Goal: Check status: Check status

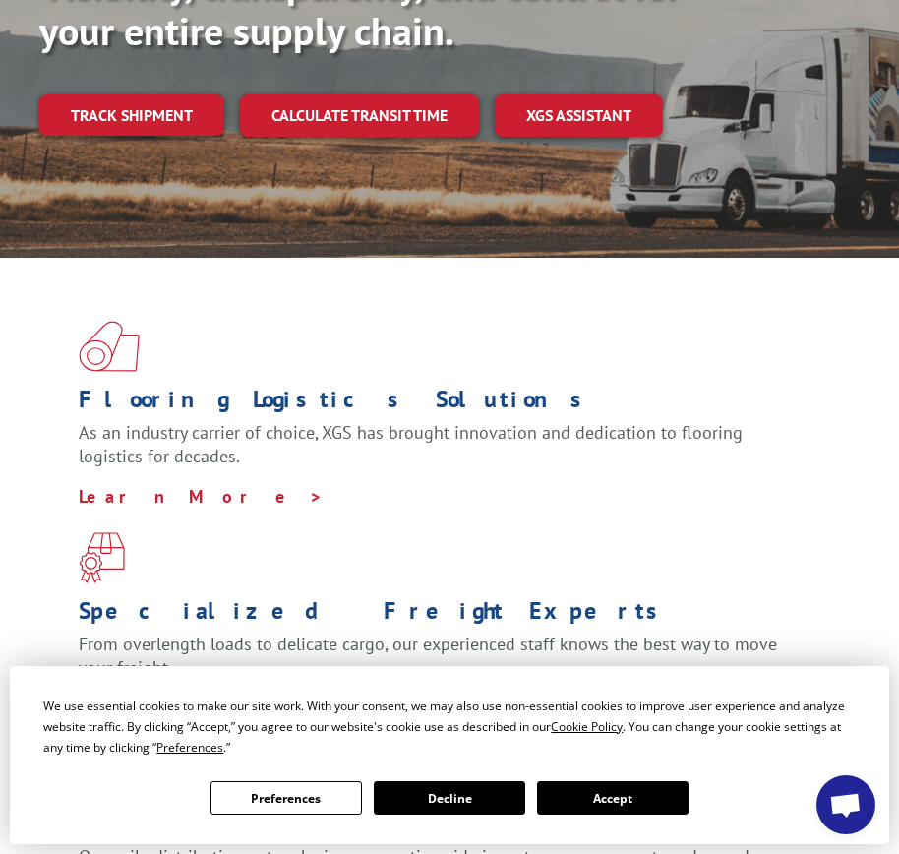
scroll to position [689, 0]
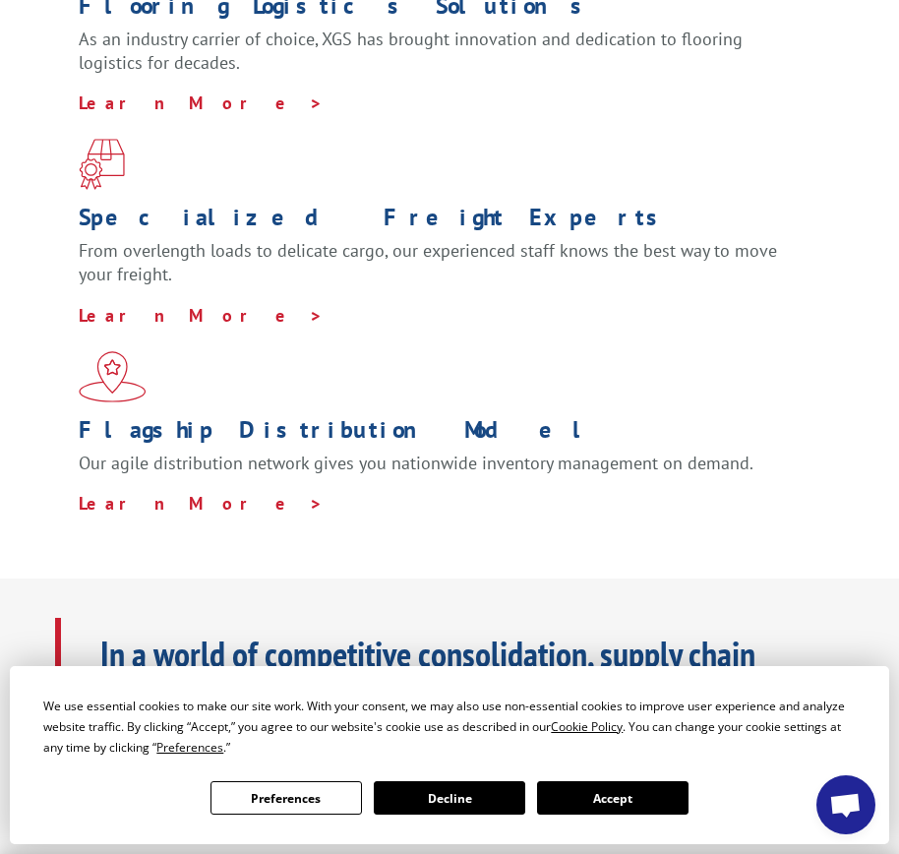
click at [689, 781] on button "Accept" at bounding box center [613, 797] width 152 height 33
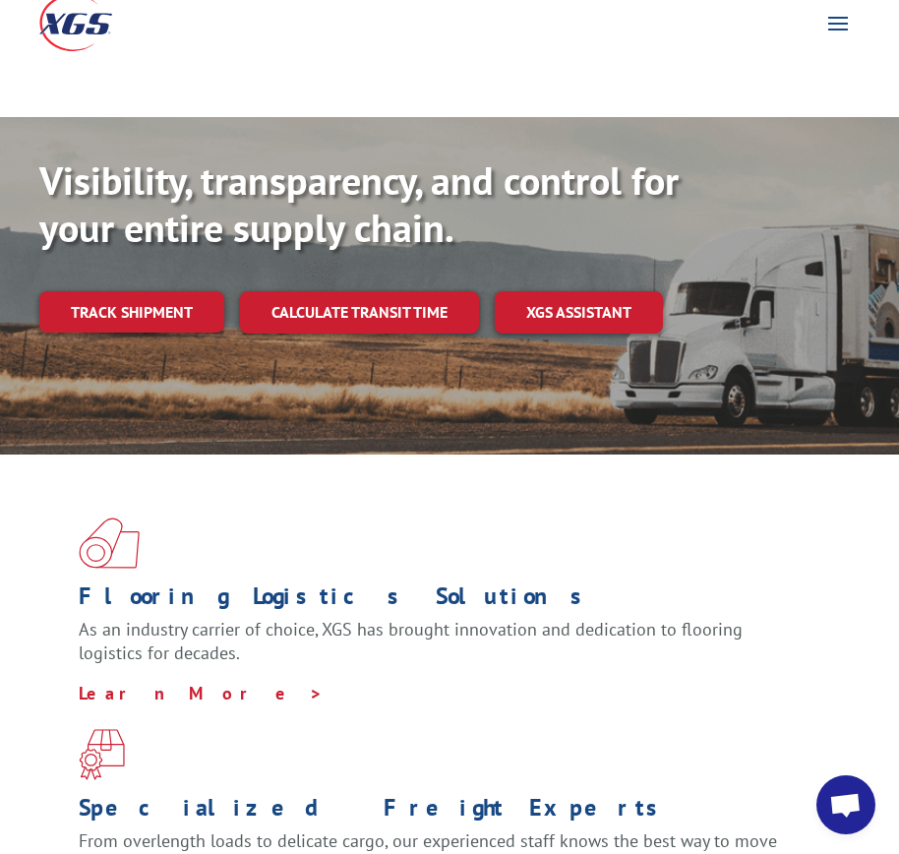
scroll to position [0, 0]
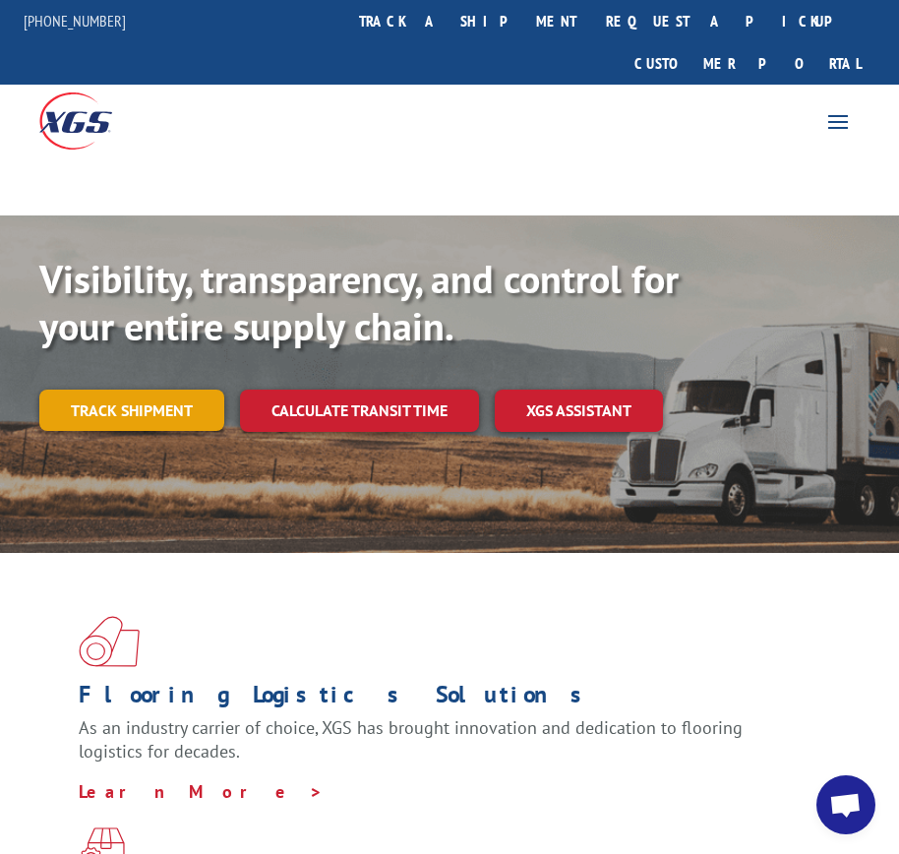
click at [134, 390] on link "Track shipment" at bounding box center [131, 410] width 185 height 41
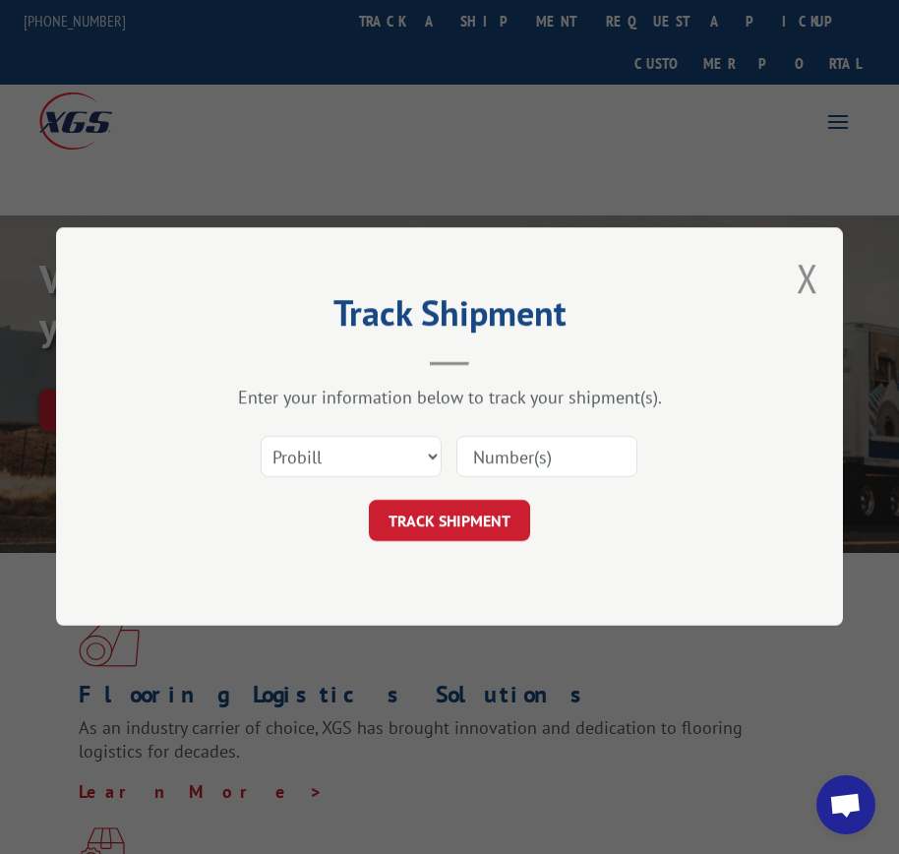
click at [515, 452] on input at bounding box center [547, 457] width 181 height 41
paste input "17235281BOL"
type input "17235281BOL"
click at [481, 527] on button "TRACK SHIPMENT" at bounding box center [449, 521] width 161 height 41
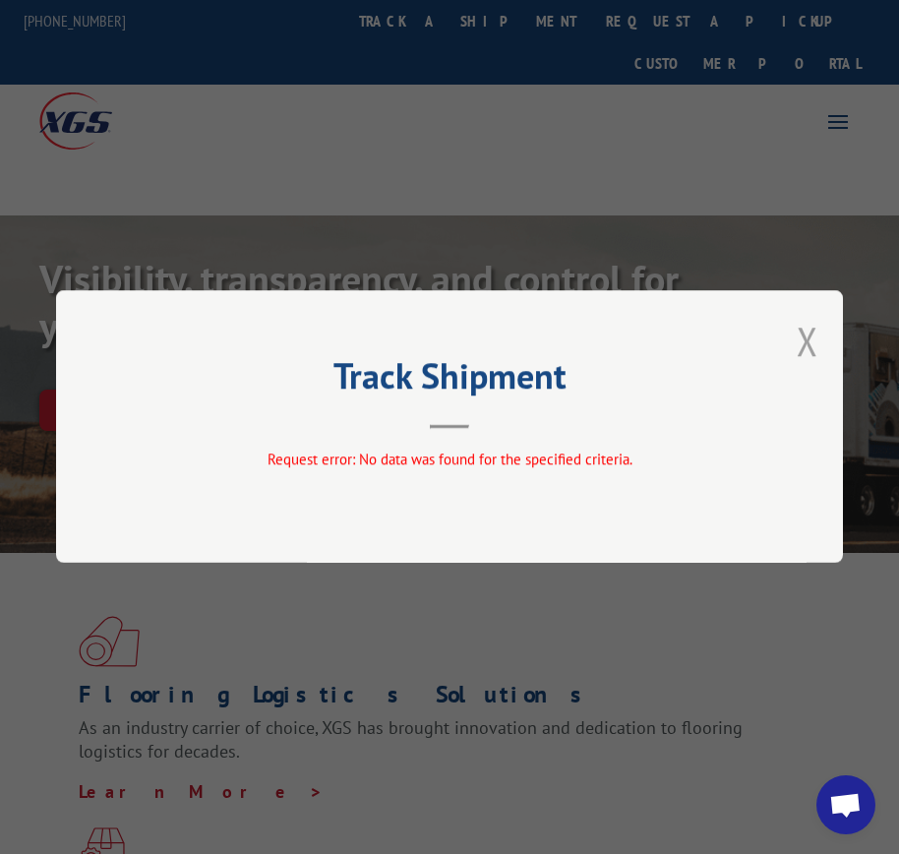
click at [810, 347] on button "Close modal" at bounding box center [808, 341] width 22 height 52
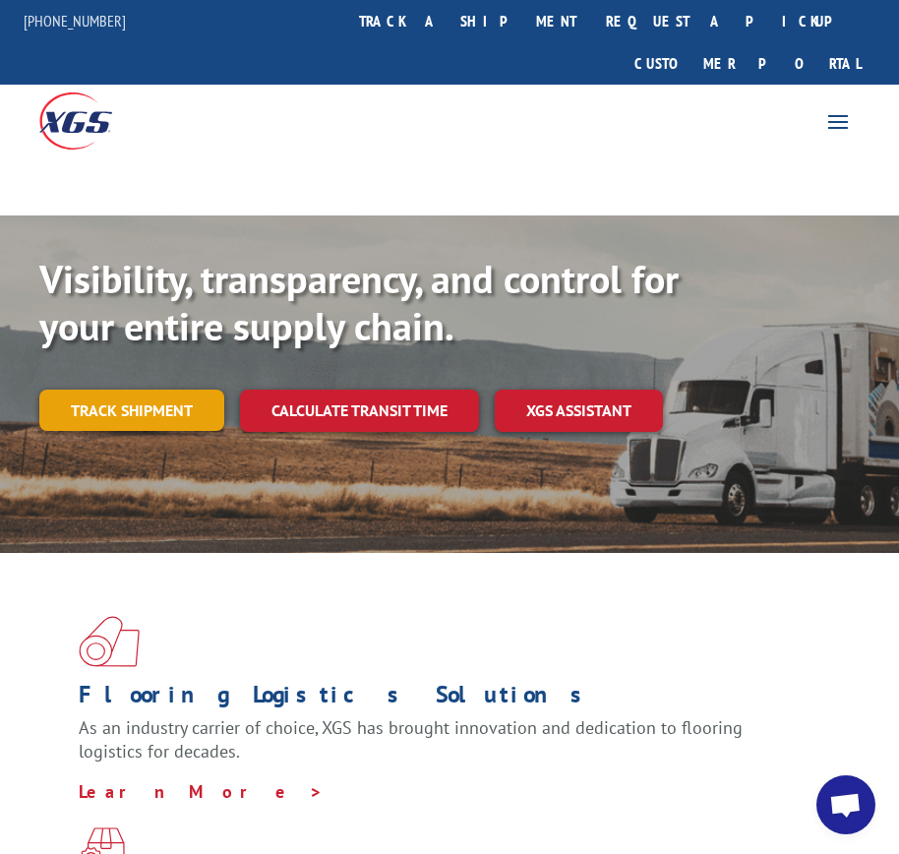
click at [165, 390] on link "Track shipment" at bounding box center [131, 410] width 185 height 41
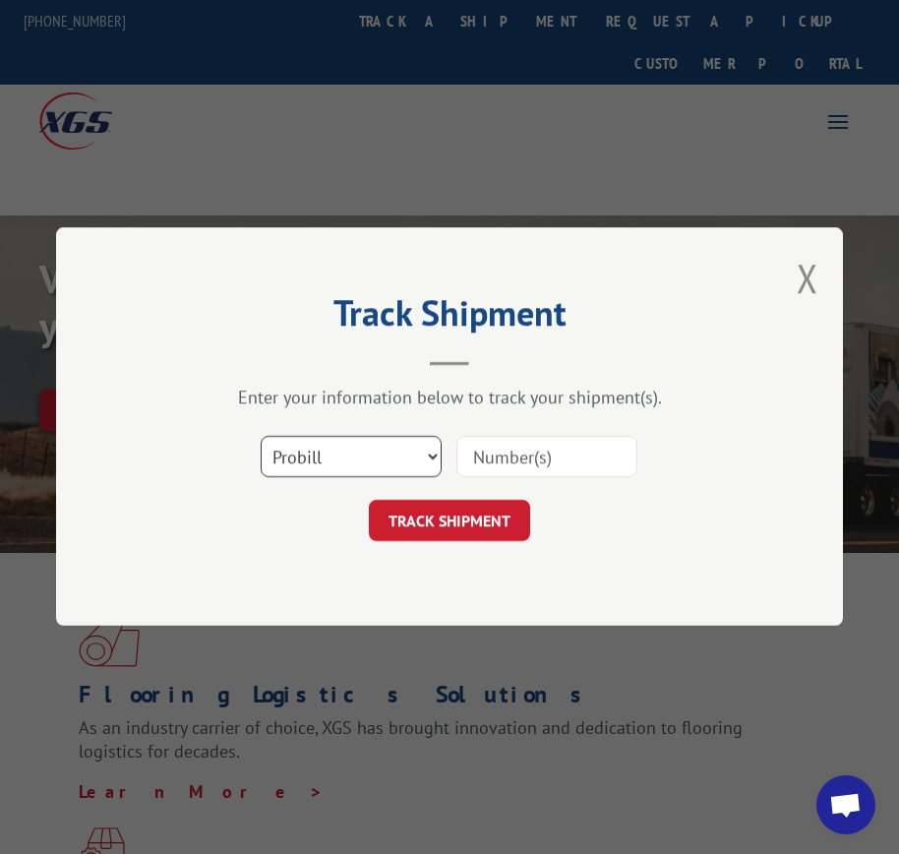
click at [351, 457] on select "Select category... Probill BOL PO" at bounding box center [351, 457] width 181 height 41
select select "bol"
click at [261, 437] on select "Select category... Probill BOL PO" at bounding box center [351, 457] width 181 height 41
click at [514, 460] on input at bounding box center [547, 457] width 181 height 41
paste input "17235281BOL"
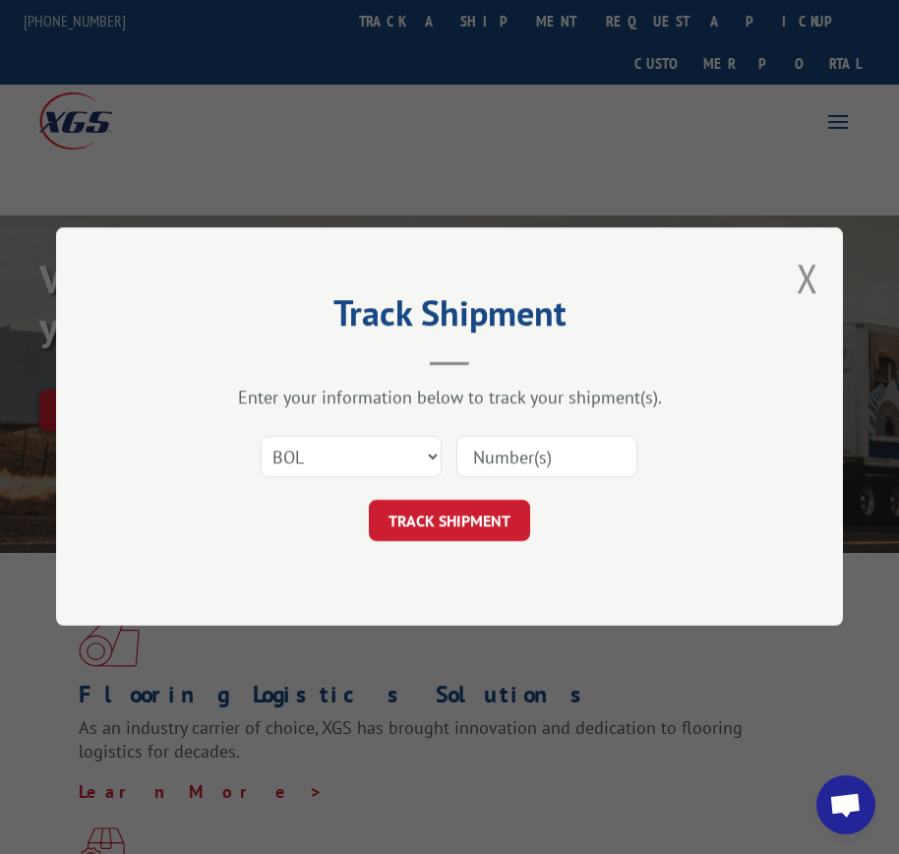
type input "17235281BOL"
click button "TRACK SHIPMENT" at bounding box center [449, 521] width 161 height 41
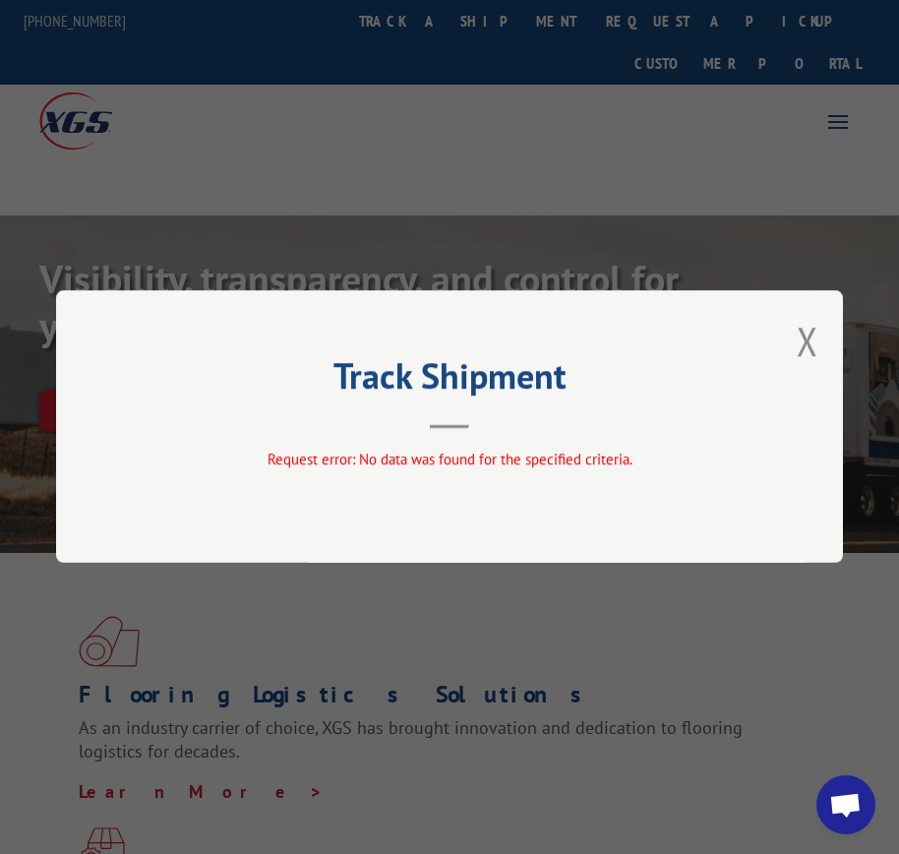
click at [171, 402] on header "Track Shipment" at bounding box center [449, 395] width 590 height 67
click at [812, 341] on button "Close modal" at bounding box center [808, 341] width 22 height 52
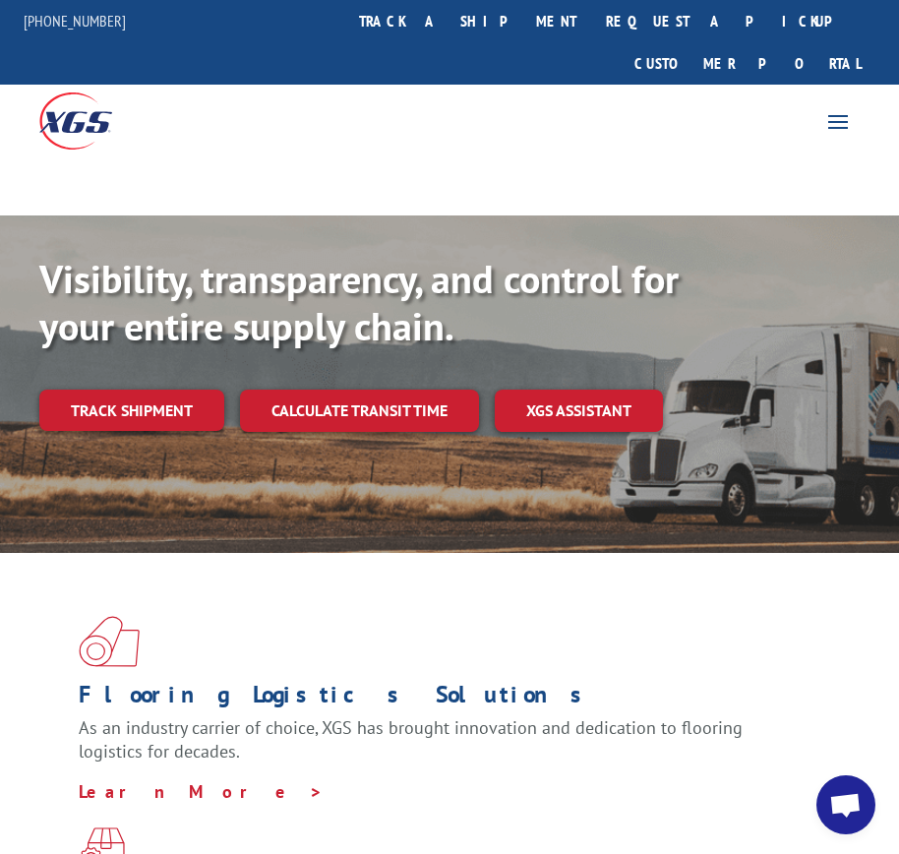
click at [183, 261] on b "Visibility, transparency, and control for your entire supply chain." at bounding box center [359, 302] width 640 height 98
click at [630, 390] on link "XGS ASSISTANT" at bounding box center [579, 411] width 168 height 42
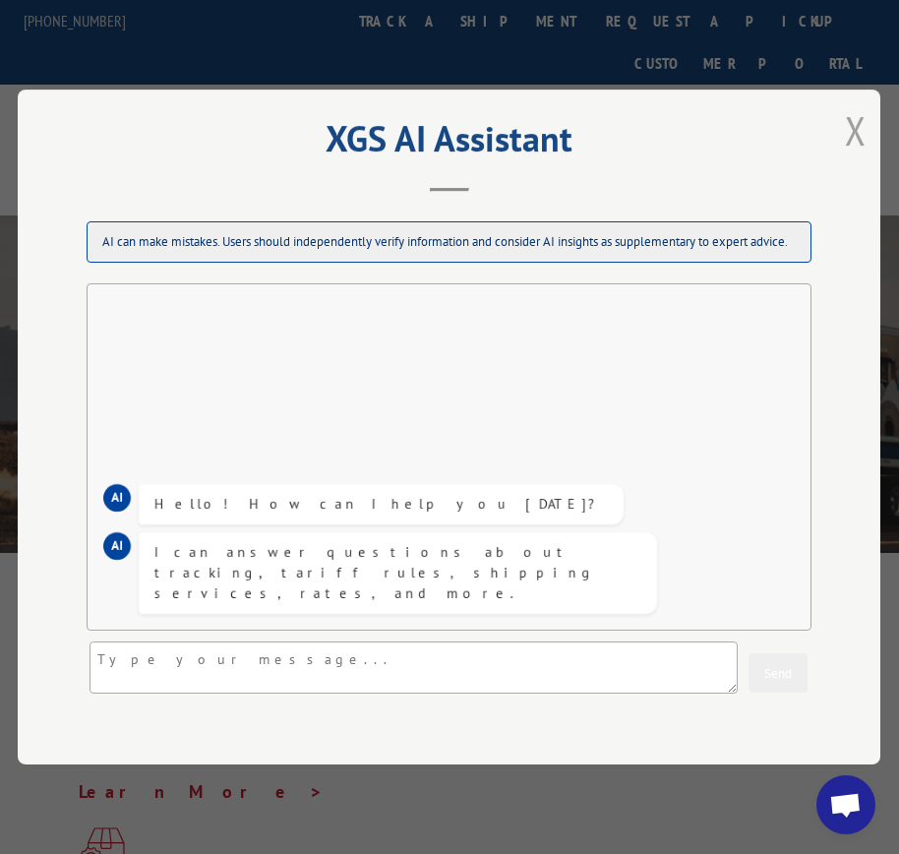
click at [867, 139] on button "Close modal" at bounding box center [856, 130] width 22 height 52
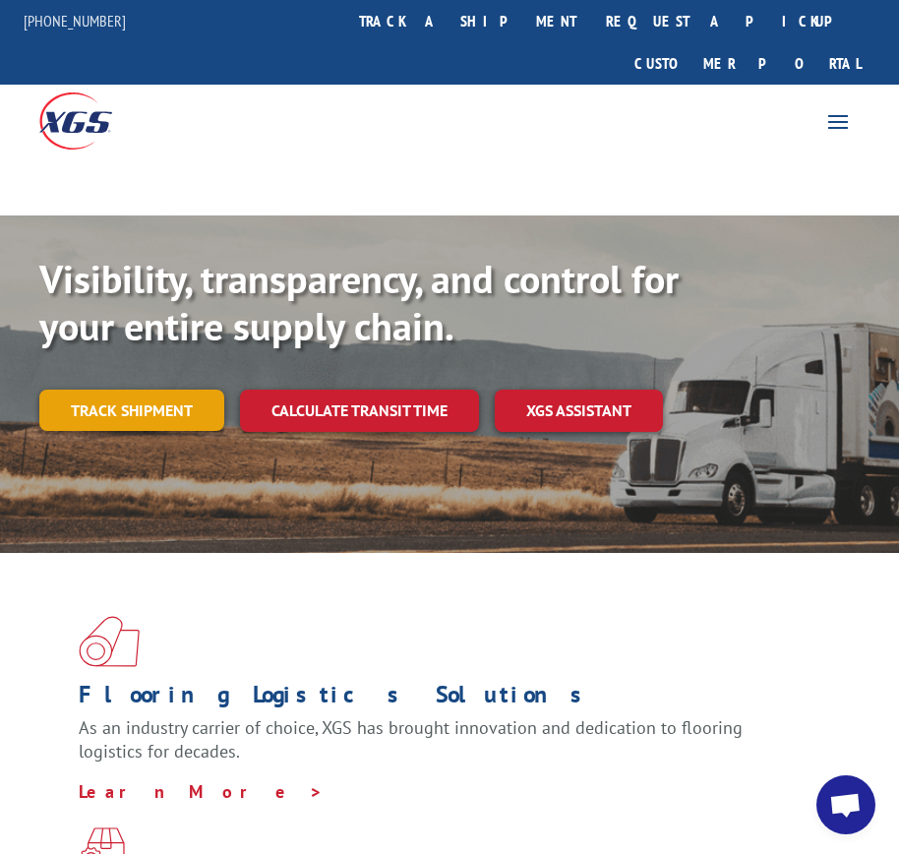
click at [191, 390] on link "Track shipment" at bounding box center [131, 410] width 185 height 41
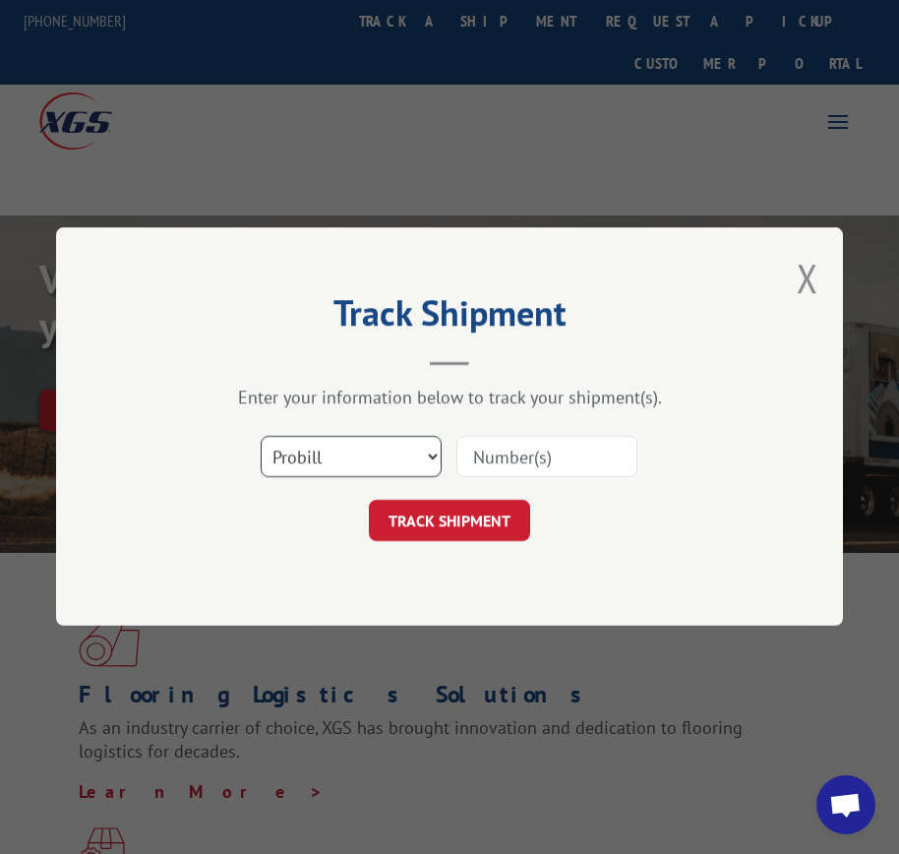
click at [390, 462] on select "Select category... Probill BOL PO" at bounding box center [351, 457] width 181 height 41
select select "bol"
click at [261, 437] on select "Select category... Probill BOL PO" at bounding box center [351, 457] width 181 height 41
click at [577, 452] on input at bounding box center [547, 457] width 181 height 41
paste input "17235281BOL"
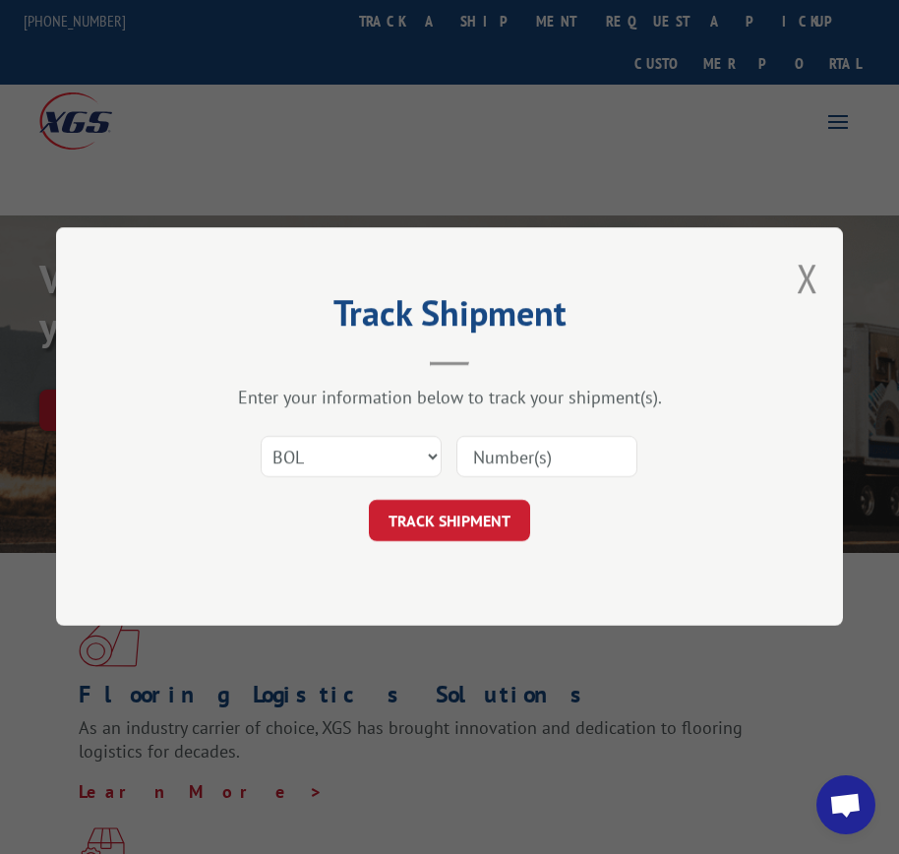
type input "17235281BOL"
click button "TRACK SHIPMENT" at bounding box center [449, 521] width 161 height 41
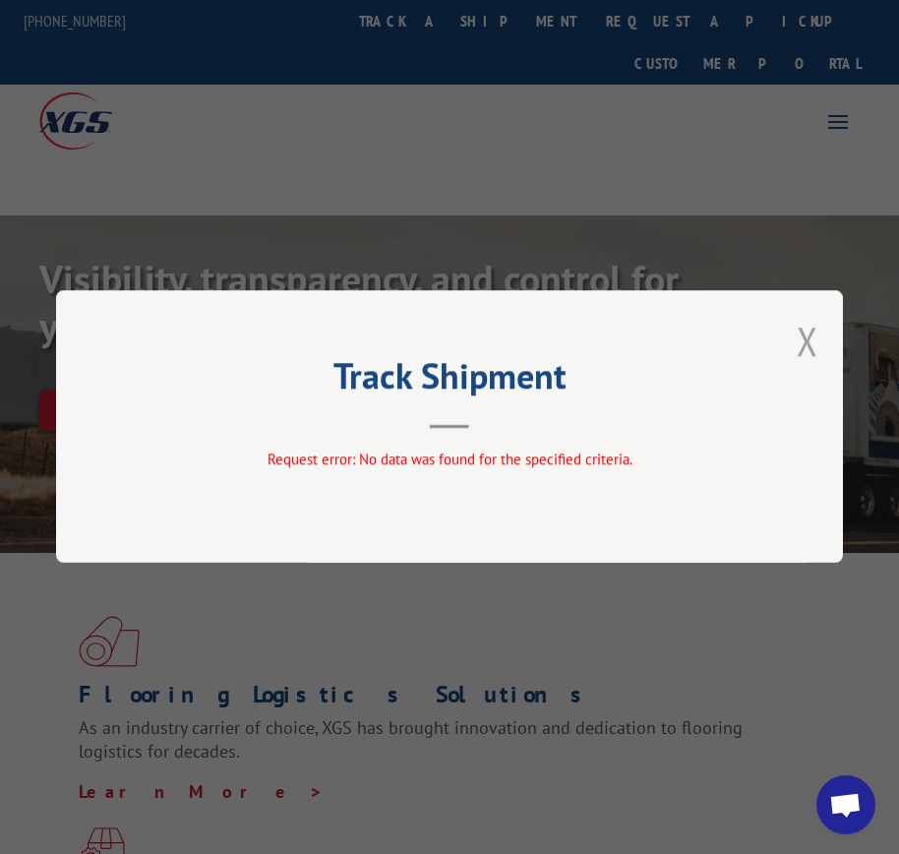
click at [818, 333] on button "Close modal" at bounding box center [808, 341] width 22 height 52
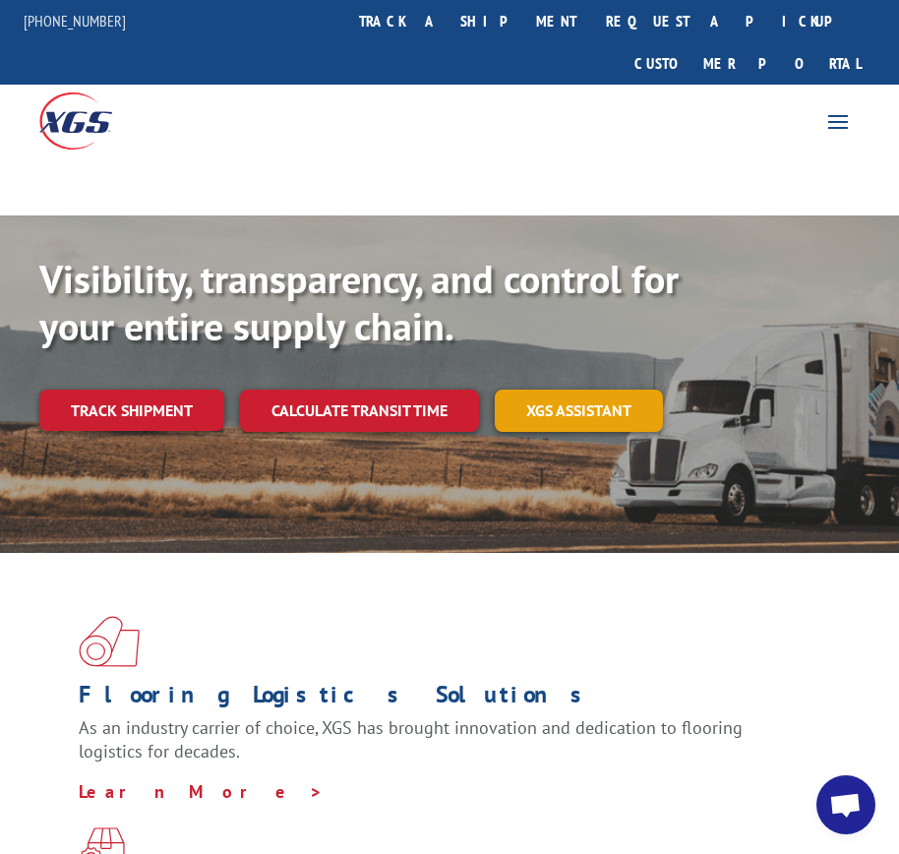
click at [572, 390] on link "XGS ASSISTANT" at bounding box center [579, 411] width 168 height 42
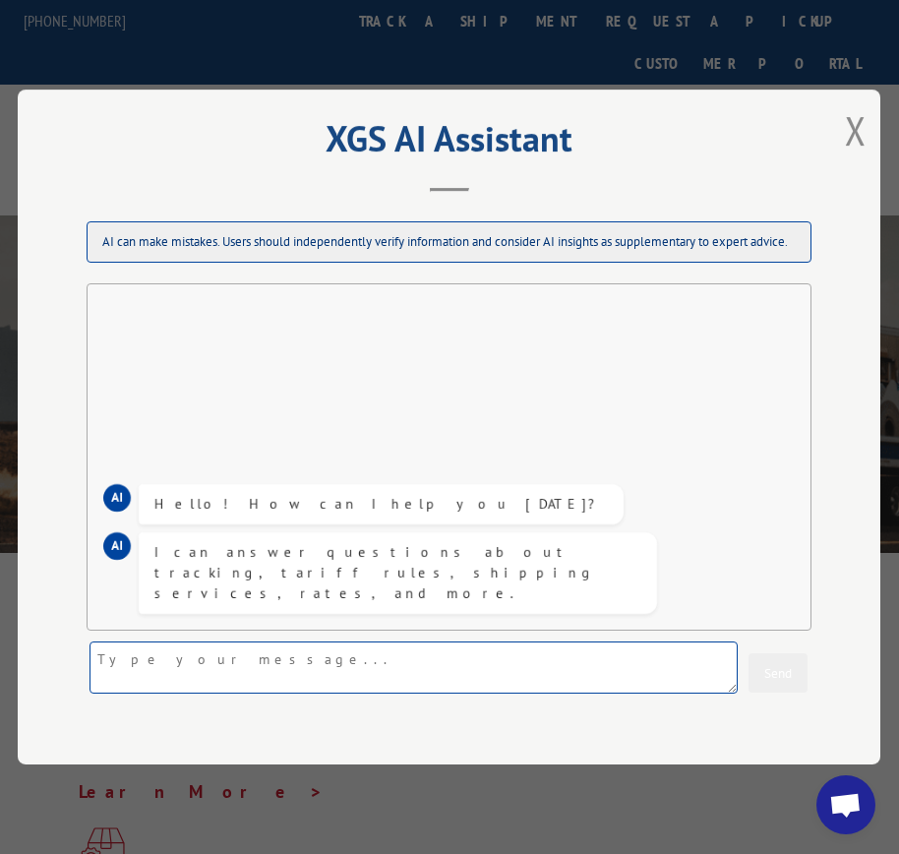
click at [170, 657] on textarea at bounding box center [414, 667] width 648 height 52
paste textarea "17235281BOL"
type textarea "where the order 17235281BOL"
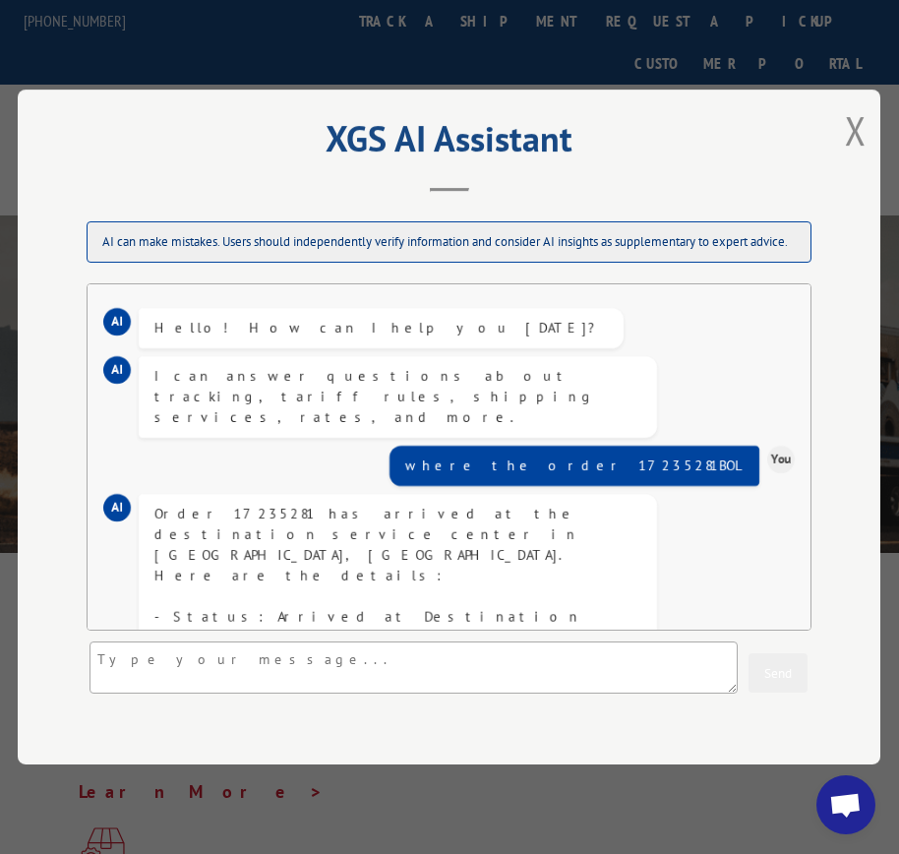
scroll to position [163, 0]
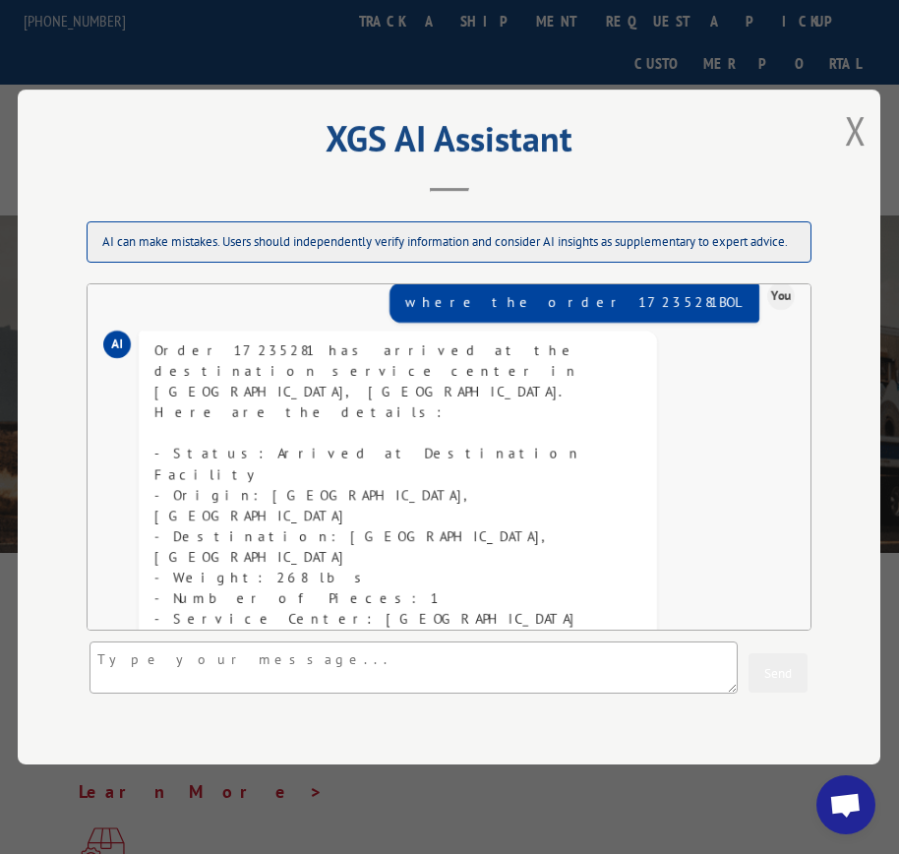
click at [75, 437] on div "AI can make mistakes. Users should independently verify information and conside…" at bounding box center [449, 458] width 764 height 513
click at [255, 526] on div "Order 17235281 has arrived at the destination service center in [GEOGRAPHIC_DAT…" at bounding box center [397, 577] width 487 height 475
click at [859, 133] on button "Close modal" at bounding box center [856, 130] width 22 height 52
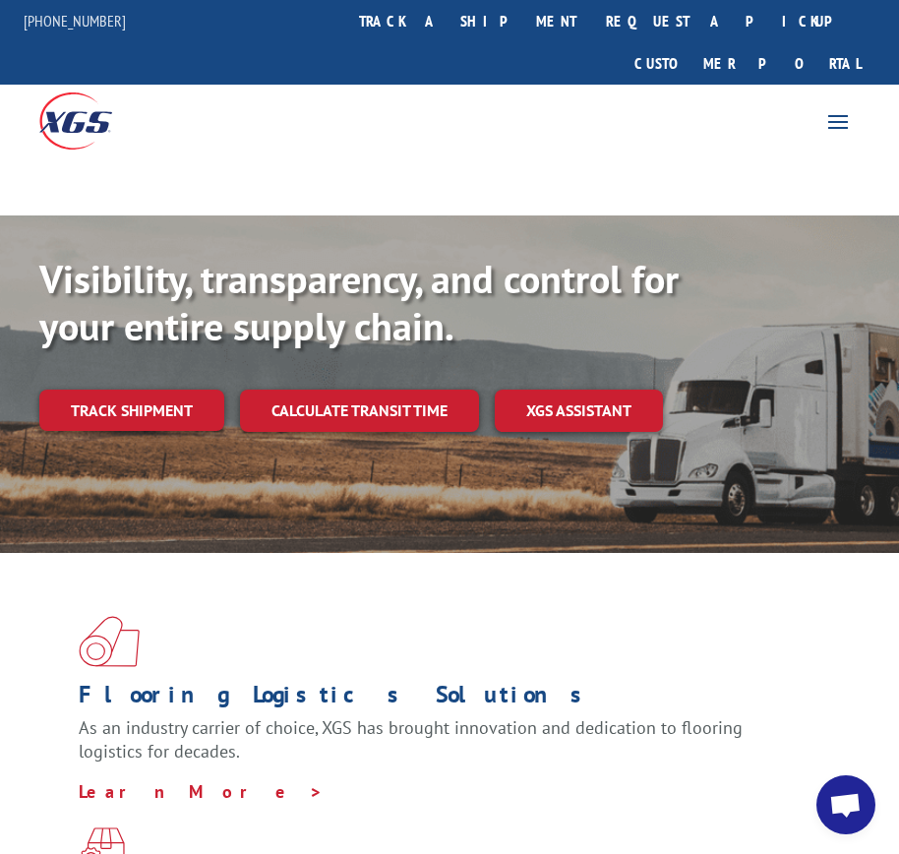
drag, startPoint x: 96, startPoint y: 366, endPoint x: 137, endPoint y: 352, distance: 42.6
click at [96, 390] on link "Track shipment" at bounding box center [131, 410] width 185 height 41
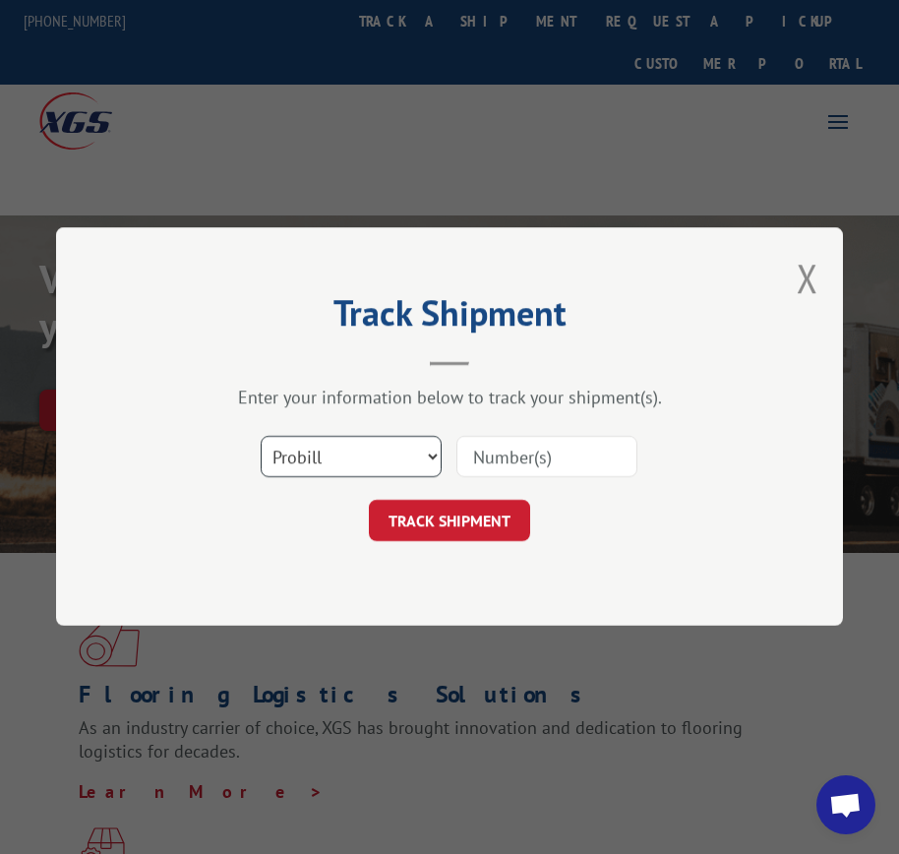
click at [319, 454] on select "Select category... Probill BOL PO" at bounding box center [351, 457] width 181 height 41
select select "bol"
click at [261, 437] on select "Select category... Probill BOL PO" at bounding box center [351, 457] width 181 height 41
click at [571, 454] on input at bounding box center [547, 457] width 181 height 41
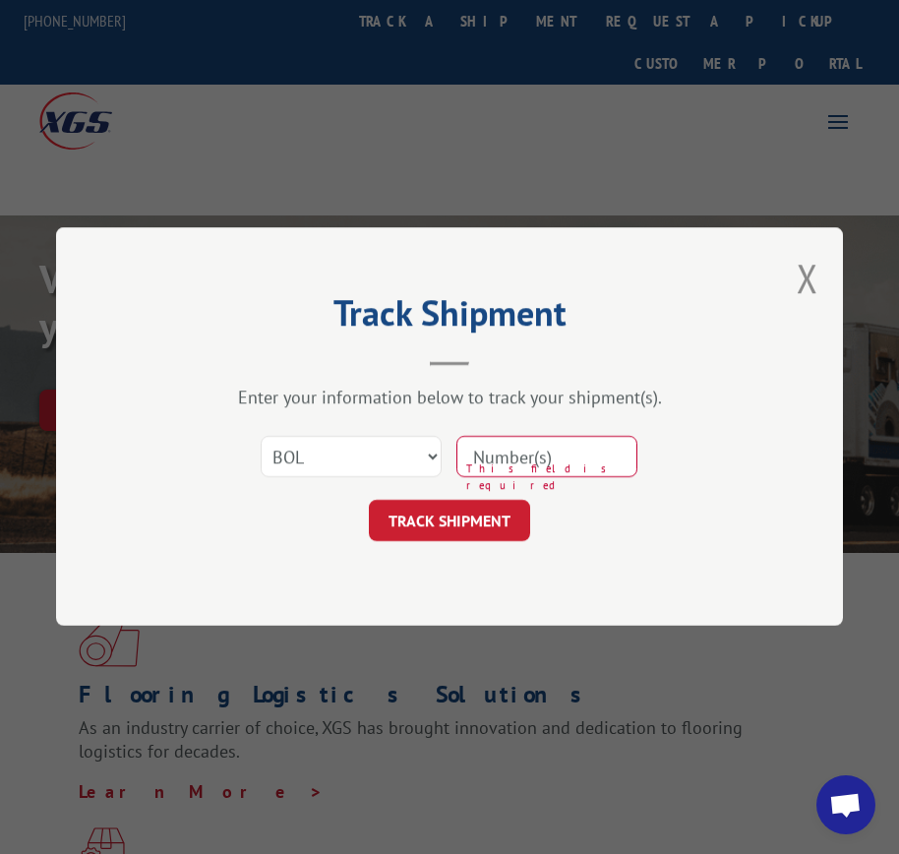
drag, startPoint x: 166, startPoint y: 377, endPoint x: 222, endPoint y: 379, distance: 56.1
click at [166, 377] on div "Track Shipment Enter your information below to track your shipment(s). Select c…" at bounding box center [449, 426] width 787 height 398
click at [571, 457] on input at bounding box center [547, 457] width 181 height 41
paste input "17235281BOL"
type input "17235281BOL"
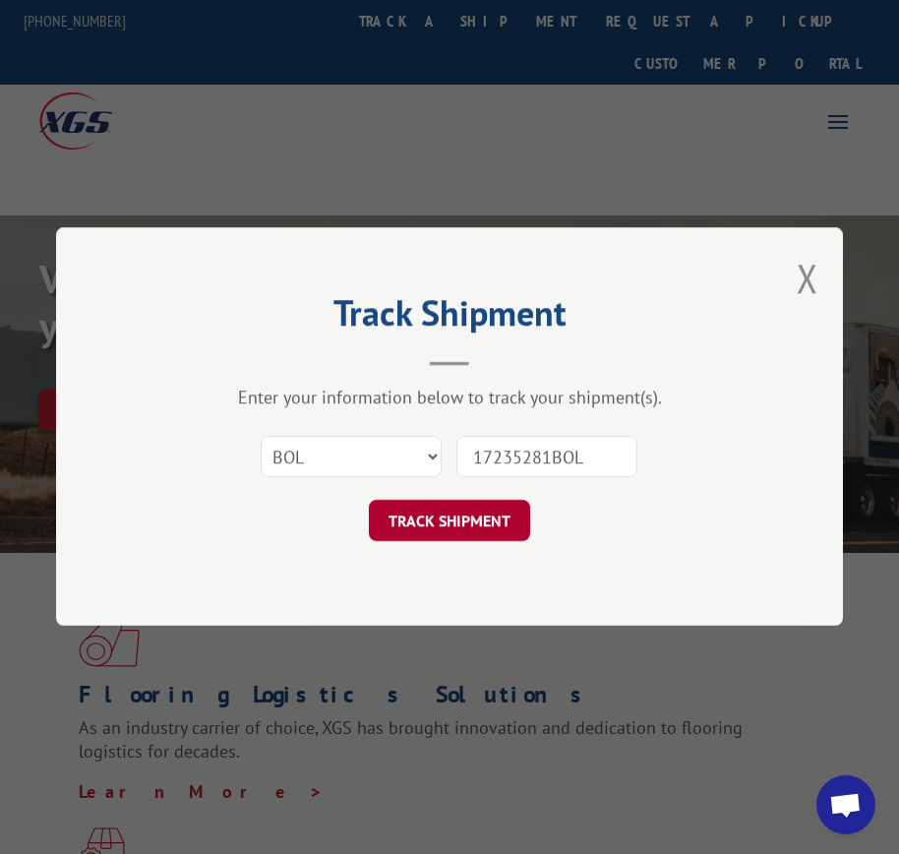
click at [493, 526] on button "TRACK SHIPMENT" at bounding box center [449, 521] width 161 height 41
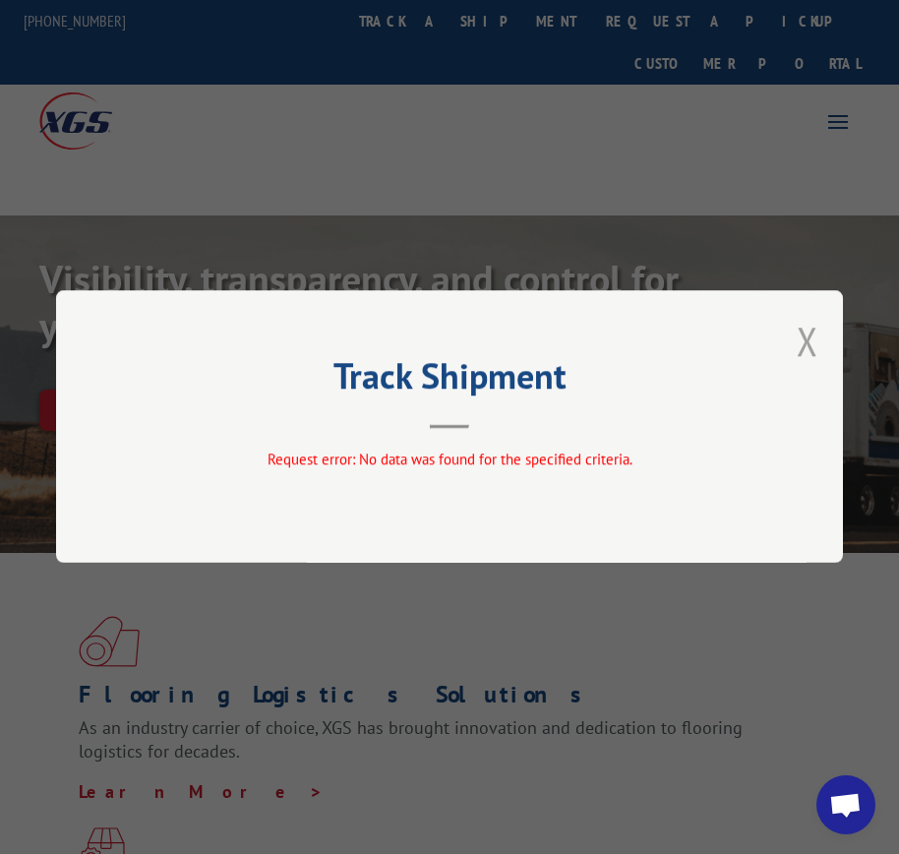
click at [806, 341] on button "Close modal" at bounding box center [808, 341] width 22 height 52
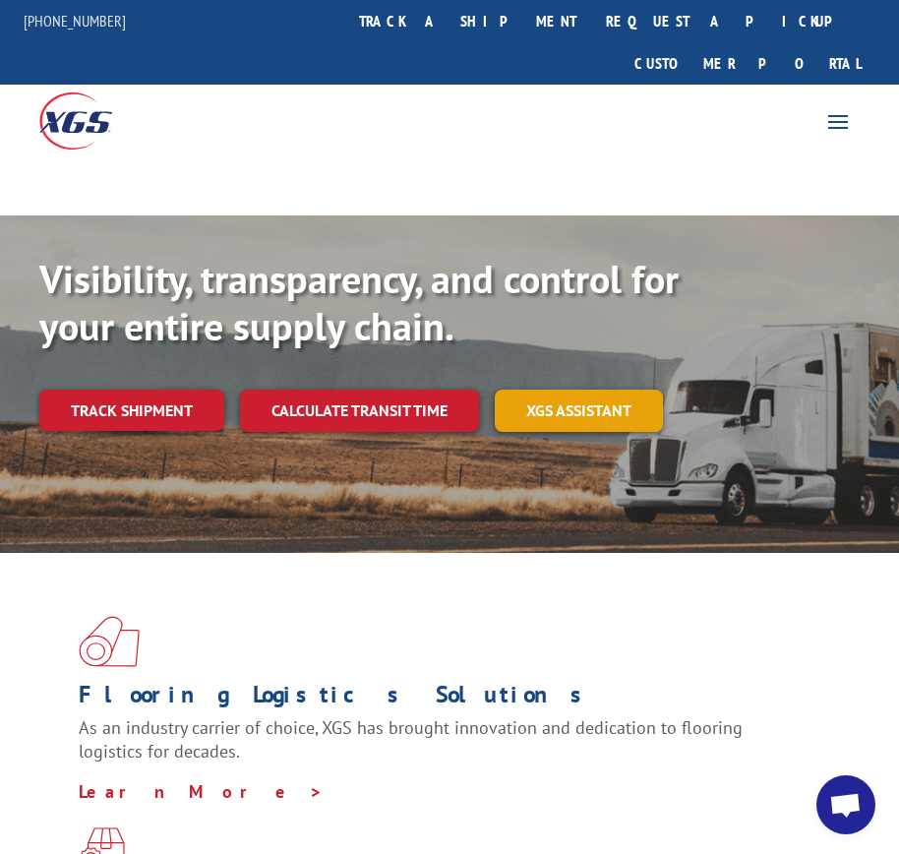
click at [634, 390] on link "XGS ASSISTANT" at bounding box center [579, 411] width 168 height 42
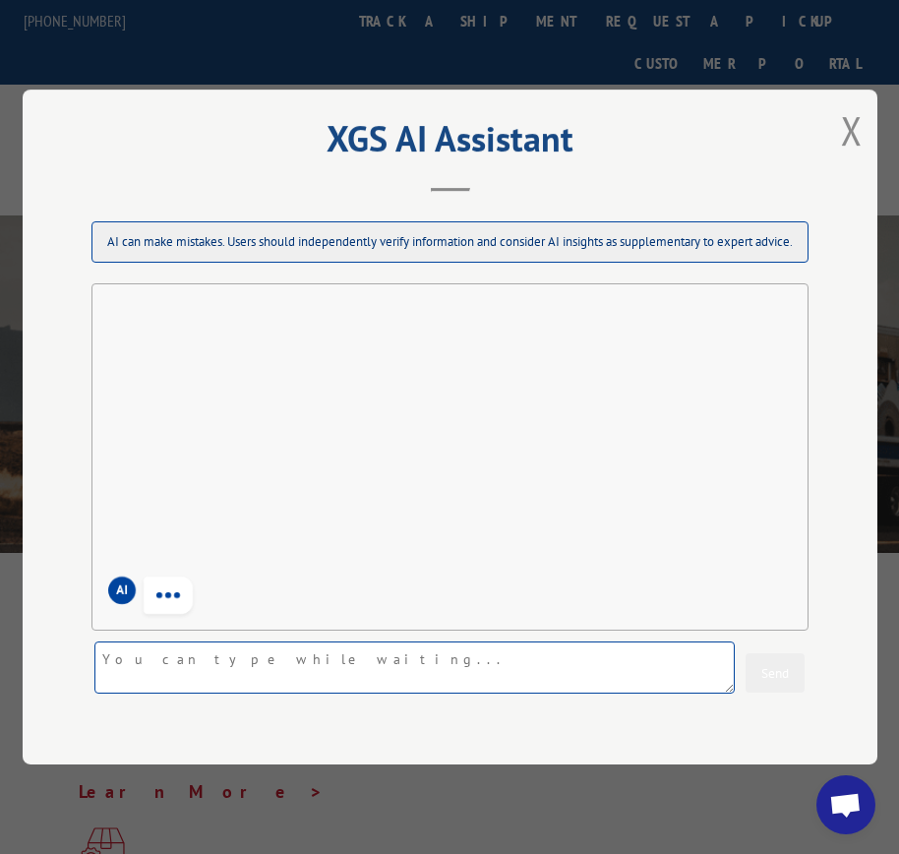
scroll to position [0, 0]
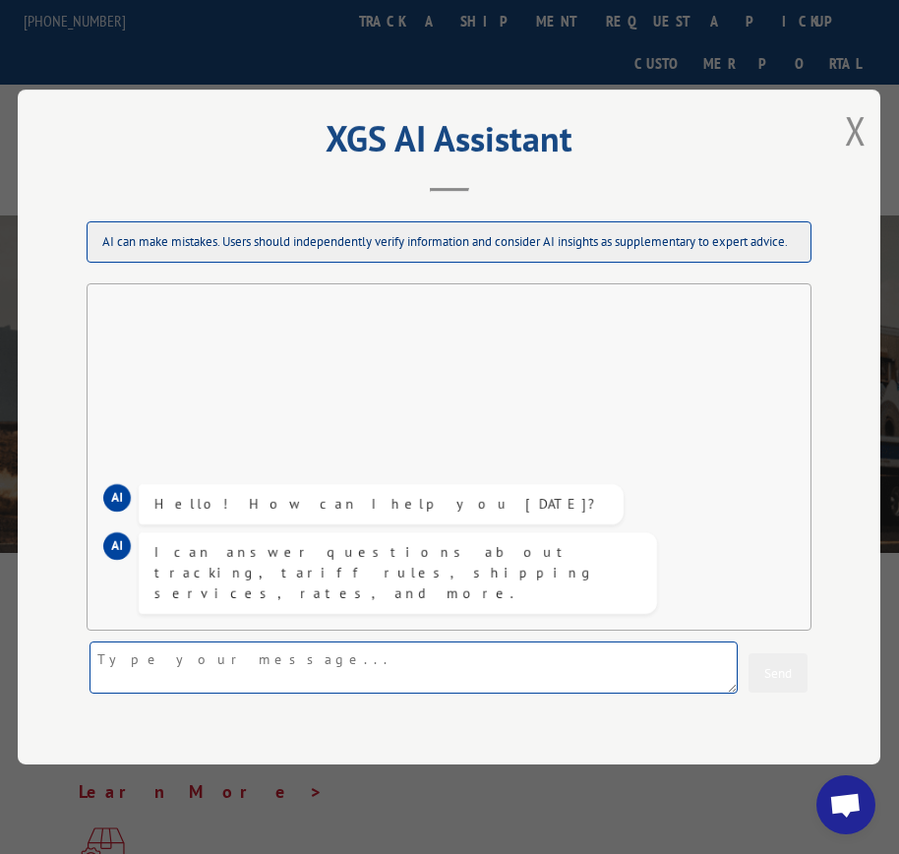
click at [270, 661] on textarea at bounding box center [414, 667] width 648 height 52
paste textarea "17235281BOL"
type textarea "wheres my order 17235281BOL"
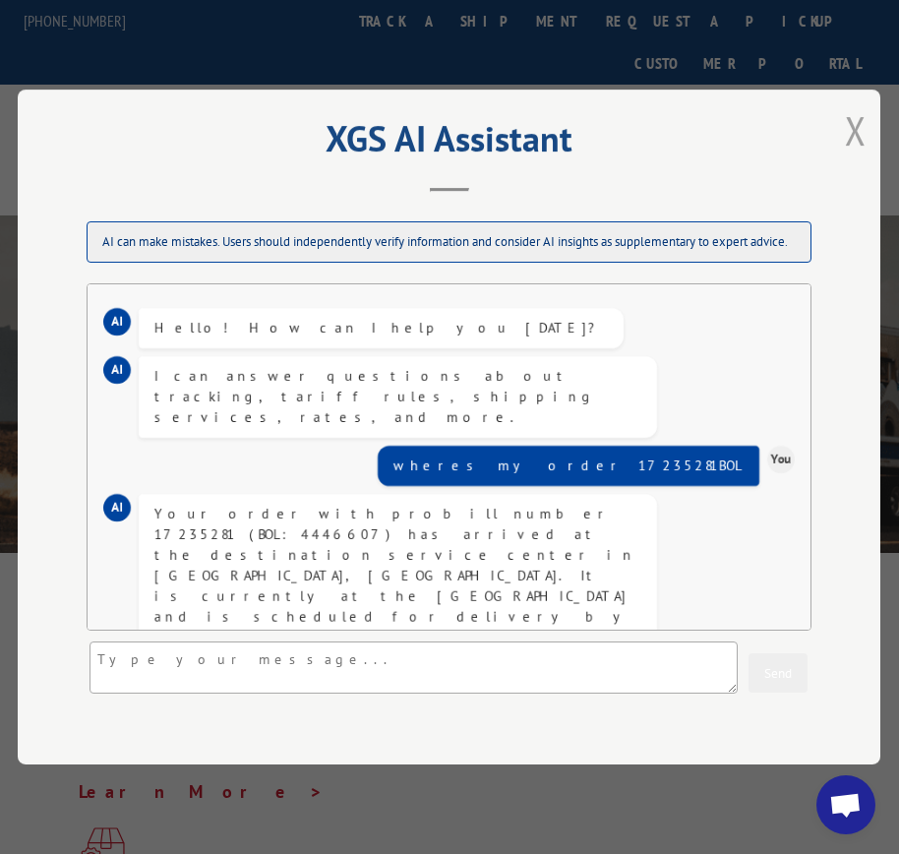
click at [862, 130] on button "Close modal" at bounding box center [856, 130] width 22 height 52
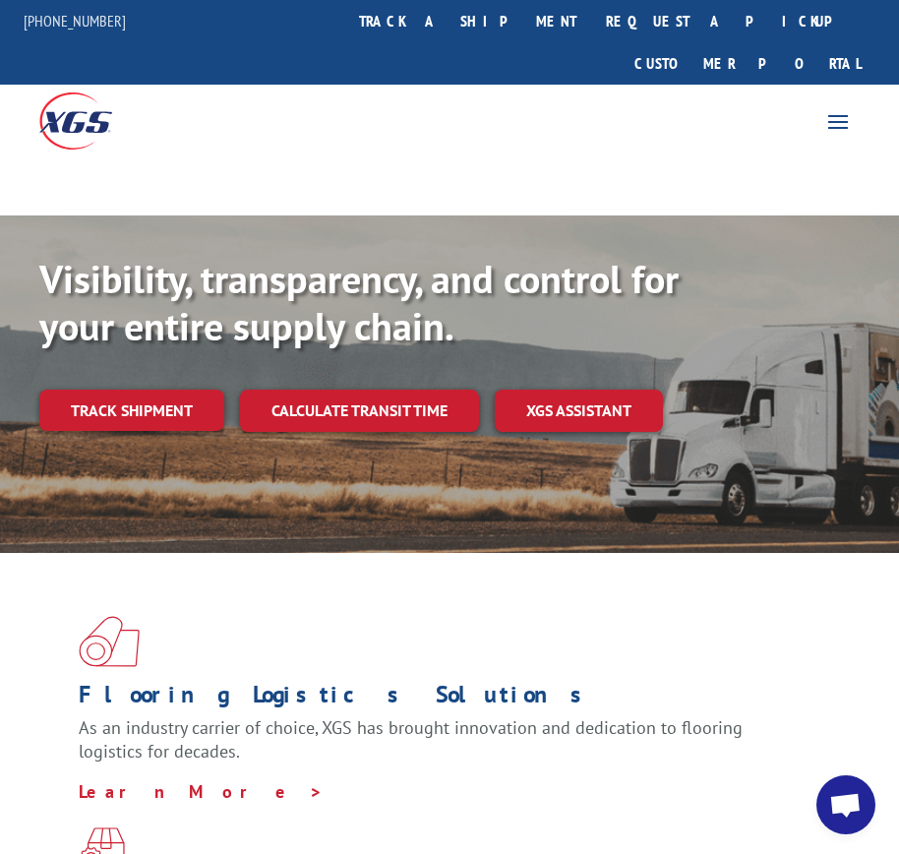
click at [191, 92] on div at bounding box center [225, 120] width 450 height 70
